Goal: Navigation & Orientation: Understand site structure

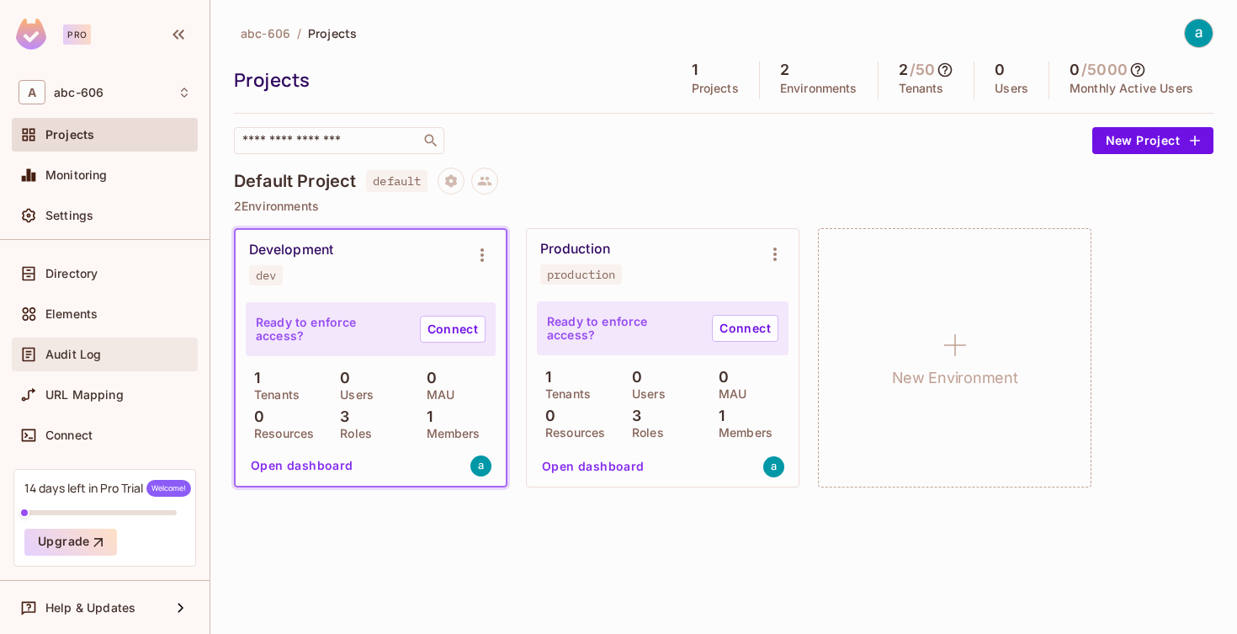
click at [95, 356] on span "Audit Log" at bounding box center [73, 353] width 56 height 13
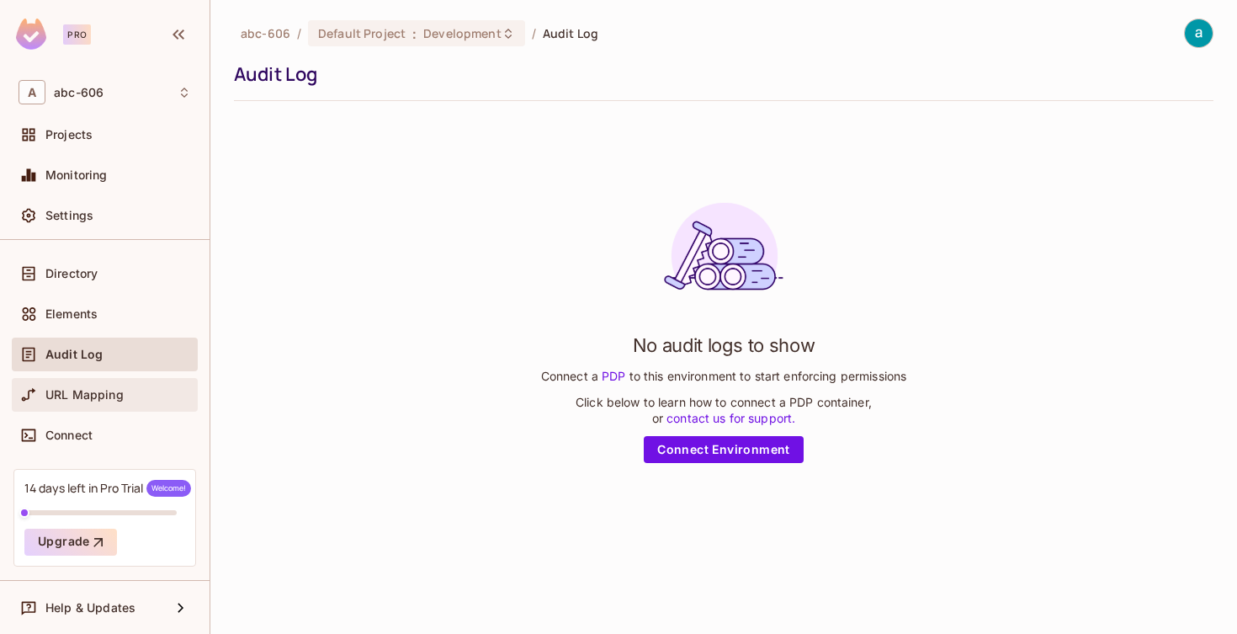
click at [84, 388] on span "URL Mapping" at bounding box center [84, 394] width 78 height 13
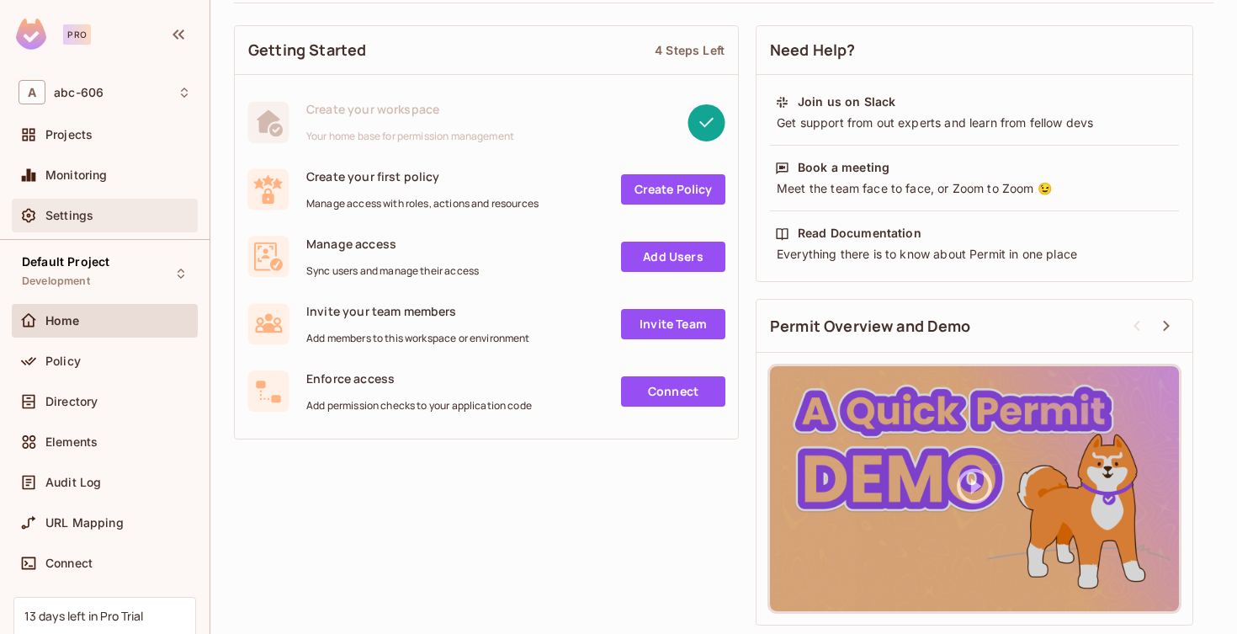
click at [94, 228] on div "Settings" at bounding box center [105, 216] width 186 height 34
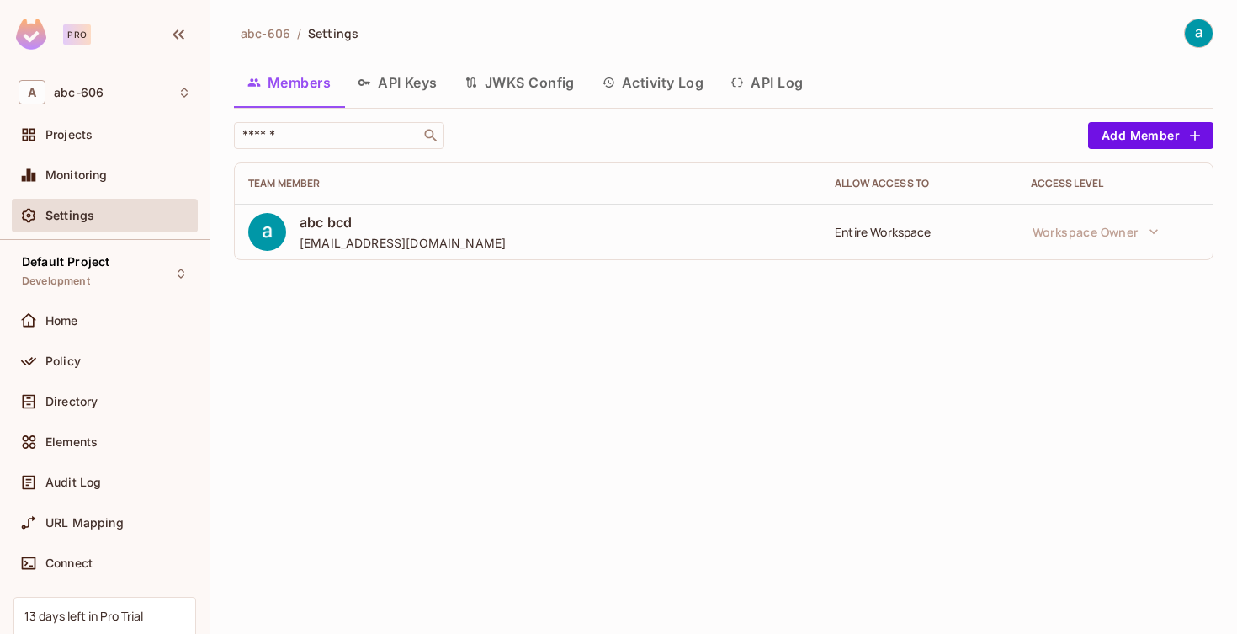
click at [426, 83] on button "API Keys" at bounding box center [397, 82] width 107 height 42
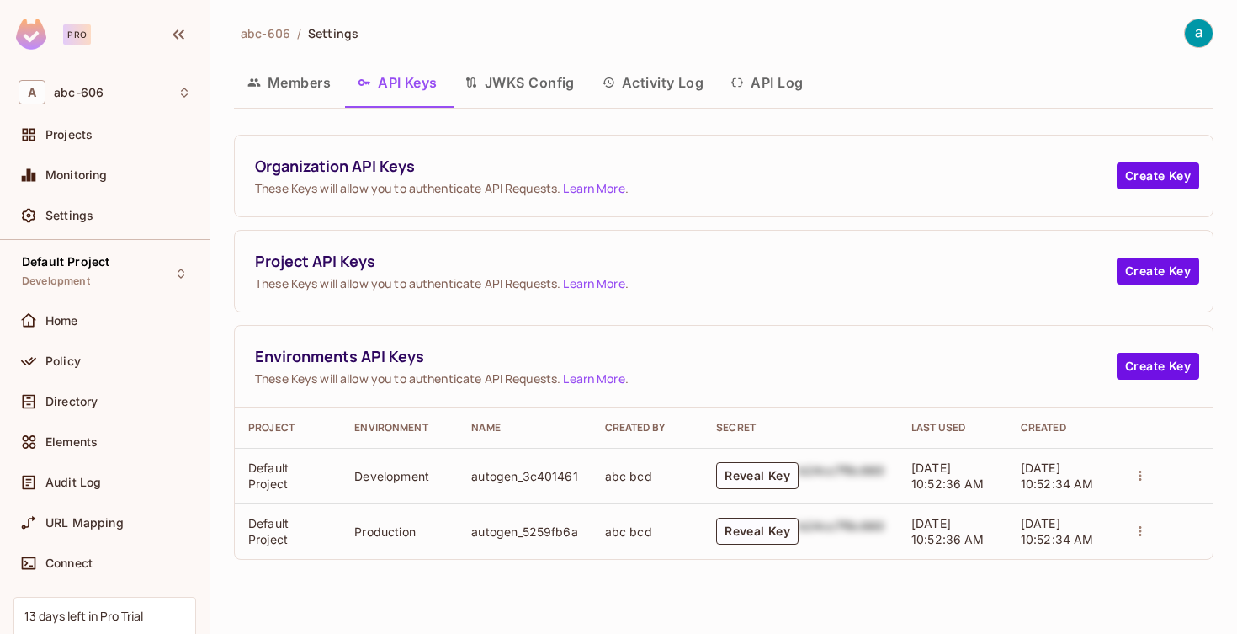
click at [814, 87] on button "API Log" at bounding box center [766, 82] width 99 height 42
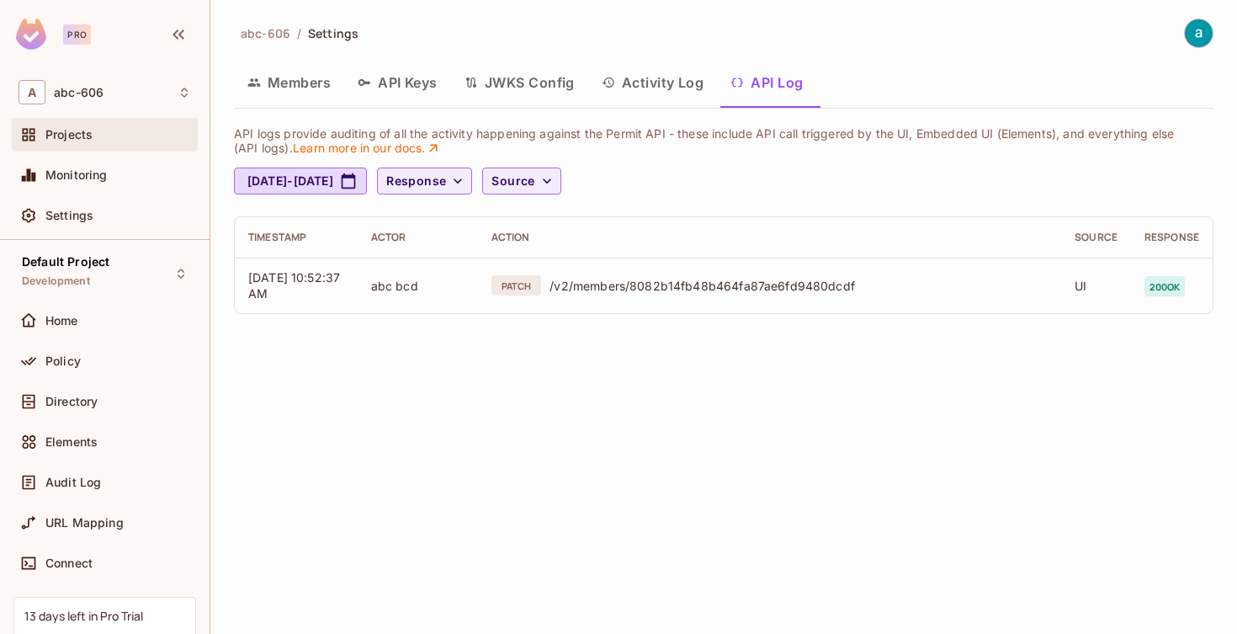
click at [70, 137] on span "Projects" at bounding box center [68, 134] width 47 height 13
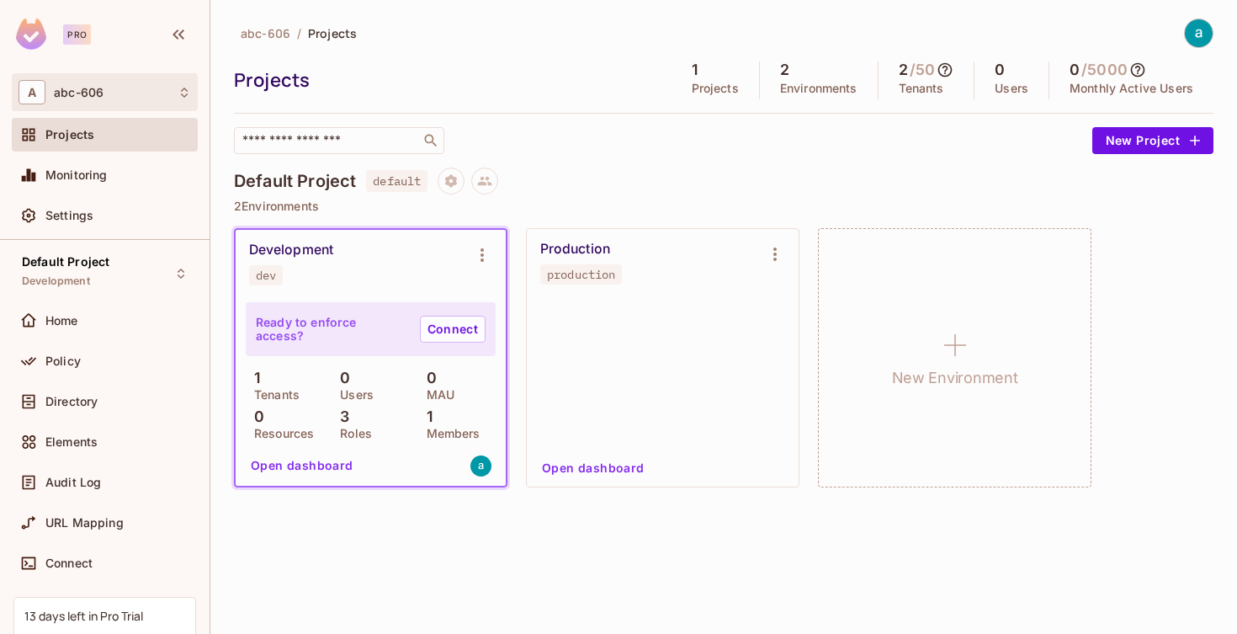
click at [121, 98] on div "A abc-606" at bounding box center [105, 92] width 172 height 24
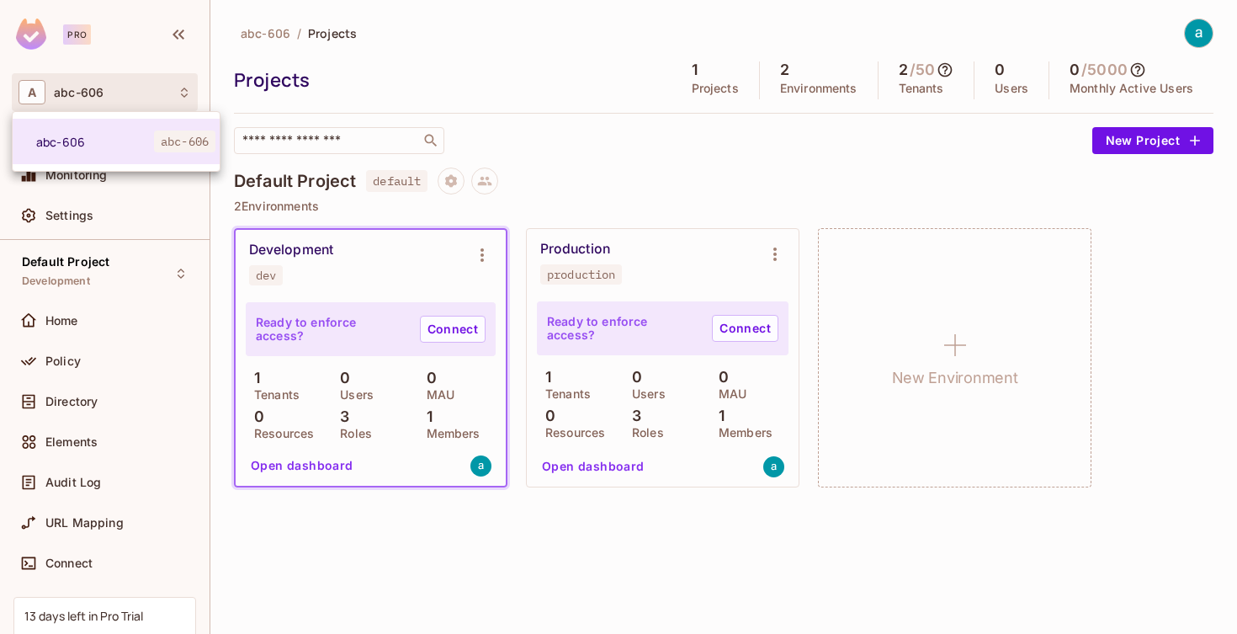
click at [835, 151] on div at bounding box center [618, 317] width 1237 height 634
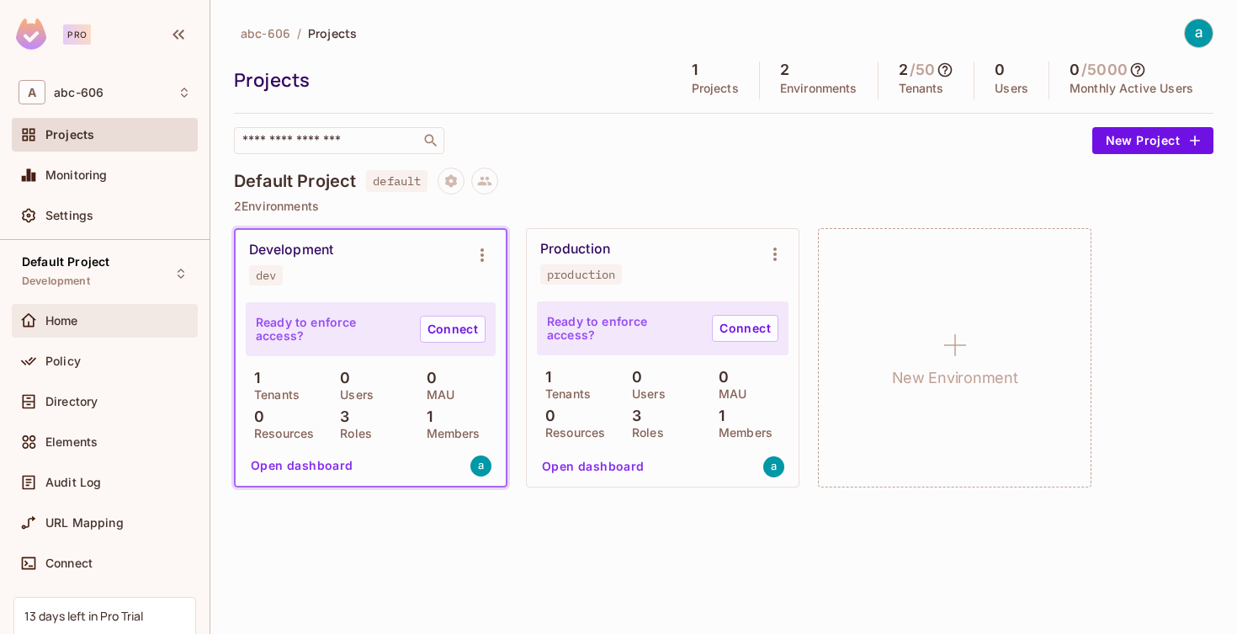
click at [64, 315] on span "Home" at bounding box center [61, 320] width 33 height 13
